Goal: Find specific page/section: Find specific page/section

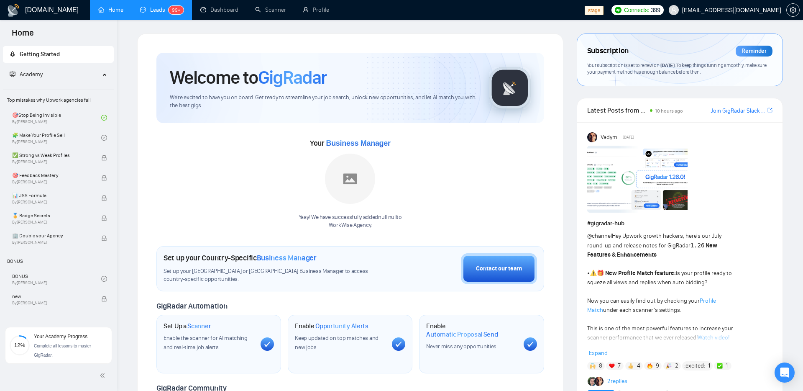
click at [152, 11] on link "Leads 99+" at bounding box center [162, 9] width 44 height 7
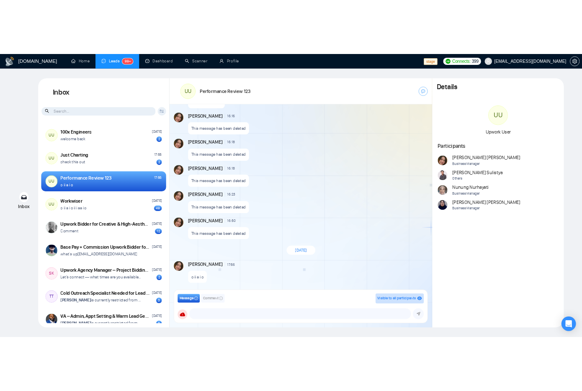
scroll to position [613, 0]
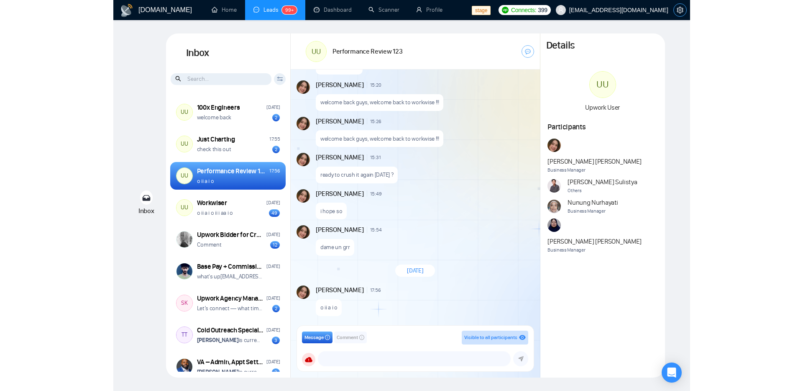
scroll to position [678, 0]
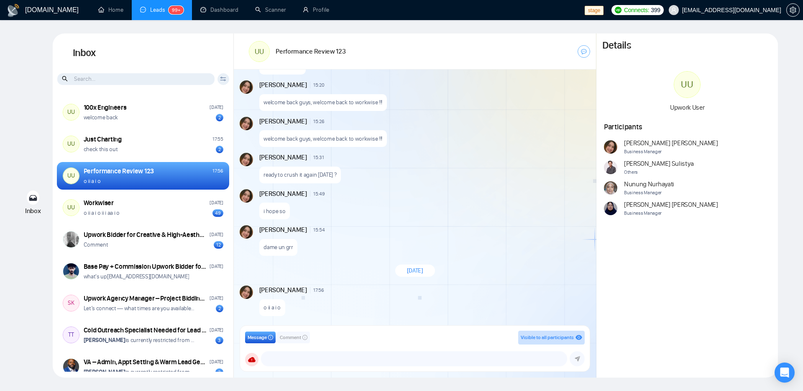
click at [14, 149] on div "Inbox Inbox Client Reset Date Reset Reset Apply UU 100x Engineers Tuesday welco…" at bounding box center [401, 205] width 777 height 344
